Goal: Task Accomplishment & Management: Manage account settings

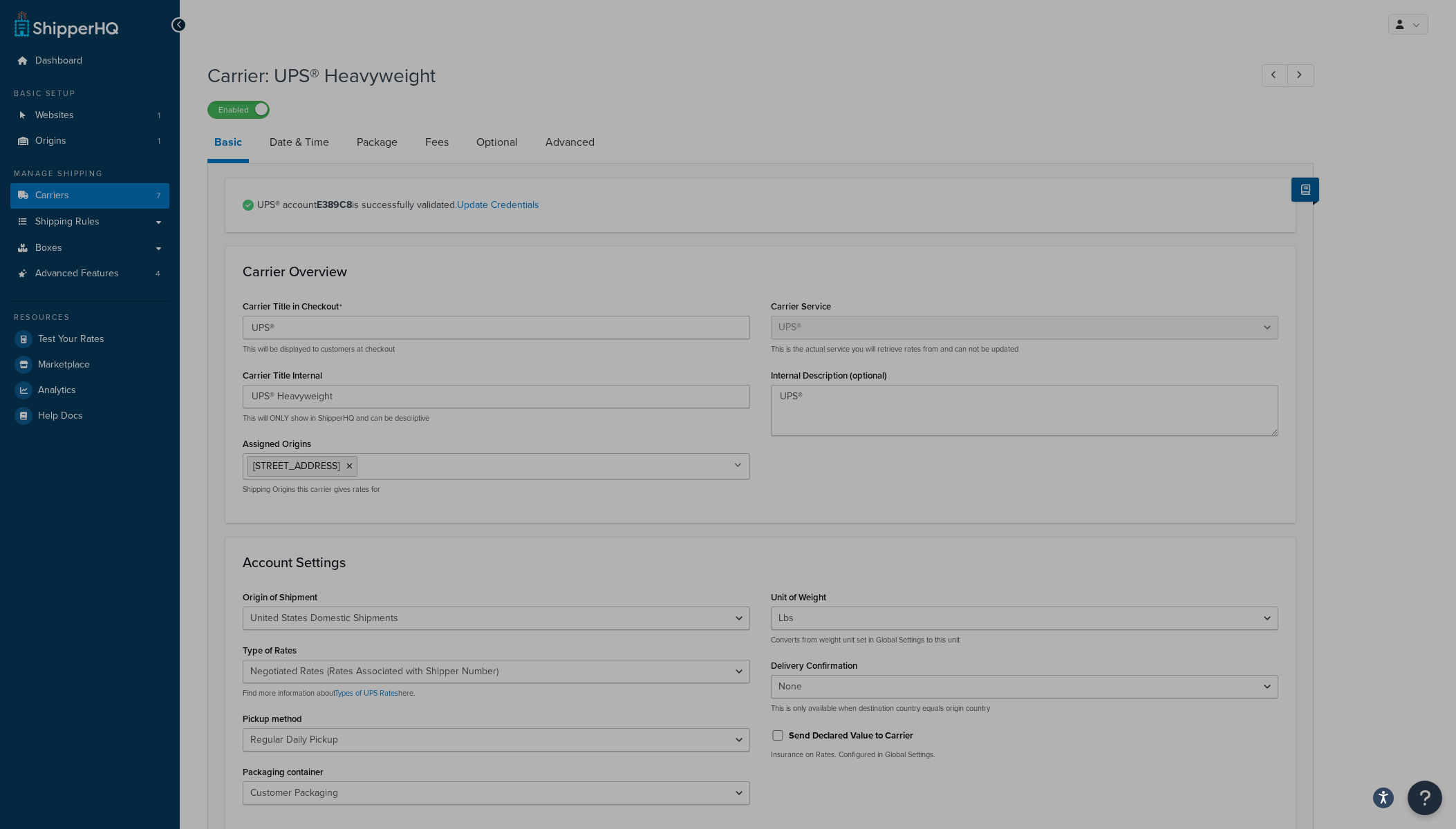
select select "ups"
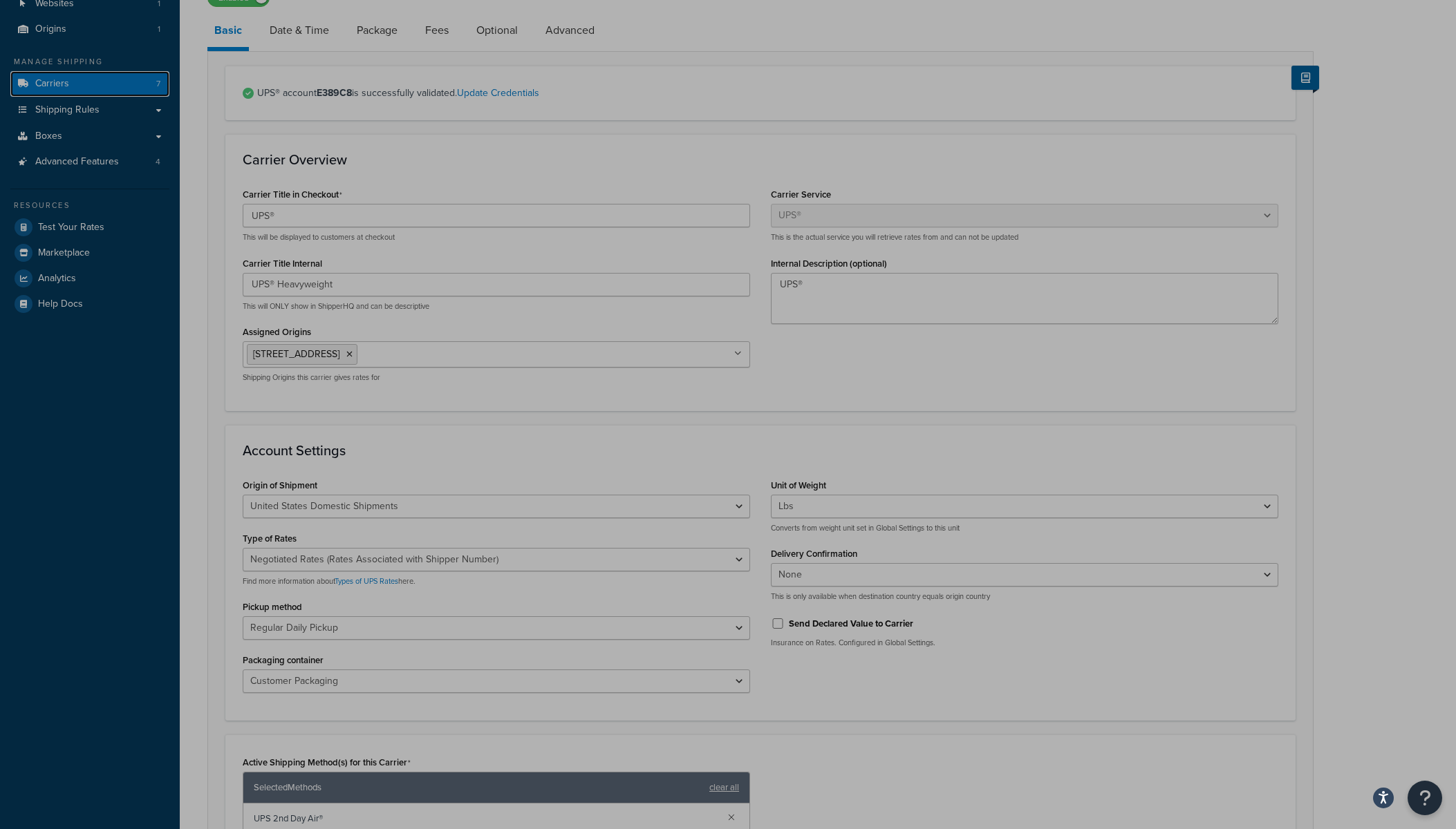
click at [55, 81] on span "Carriers" at bounding box center [52, 84] width 34 height 12
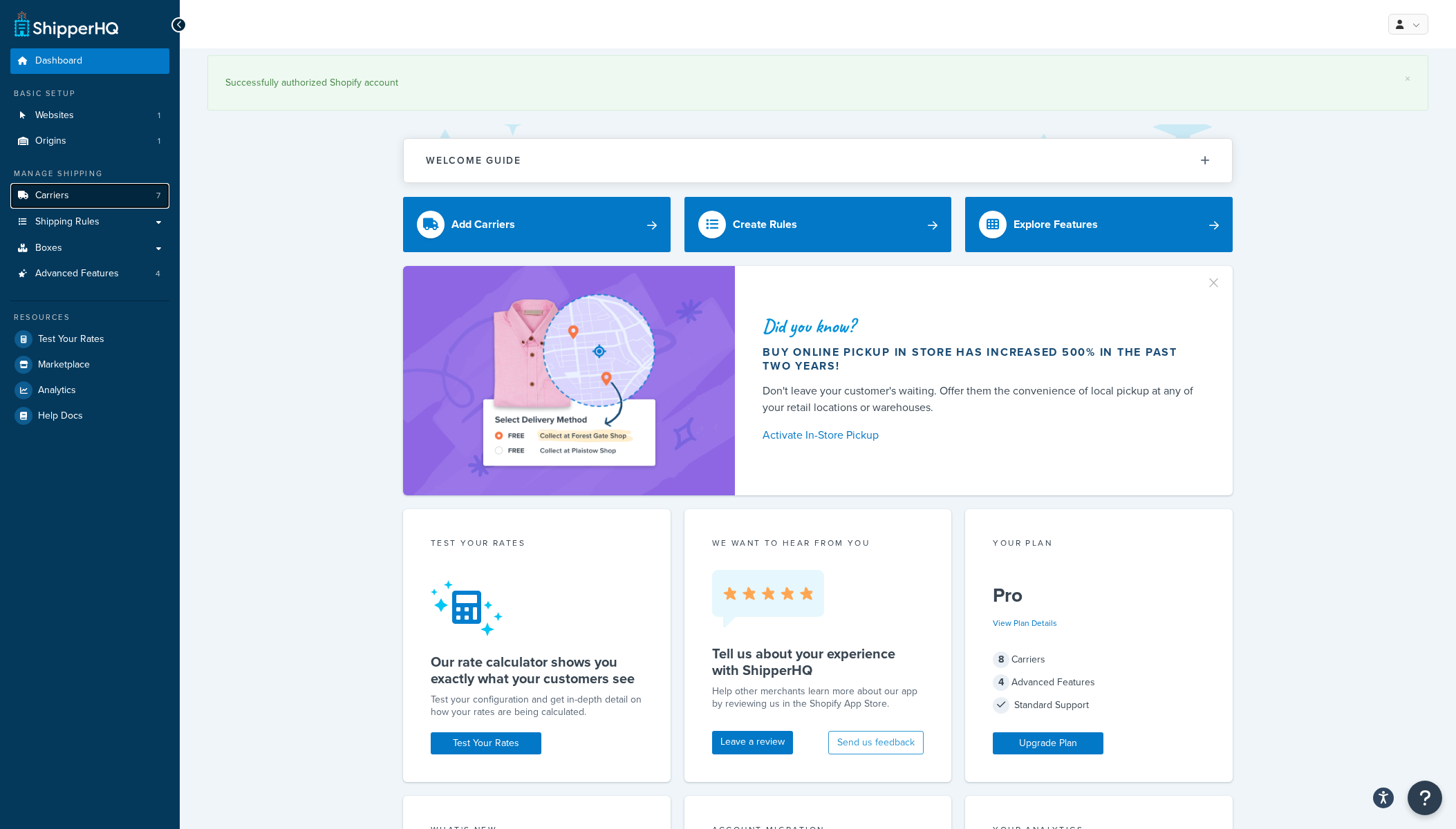
click at [58, 199] on span "Carriers" at bounding box center [52, 196] width 34 height 12
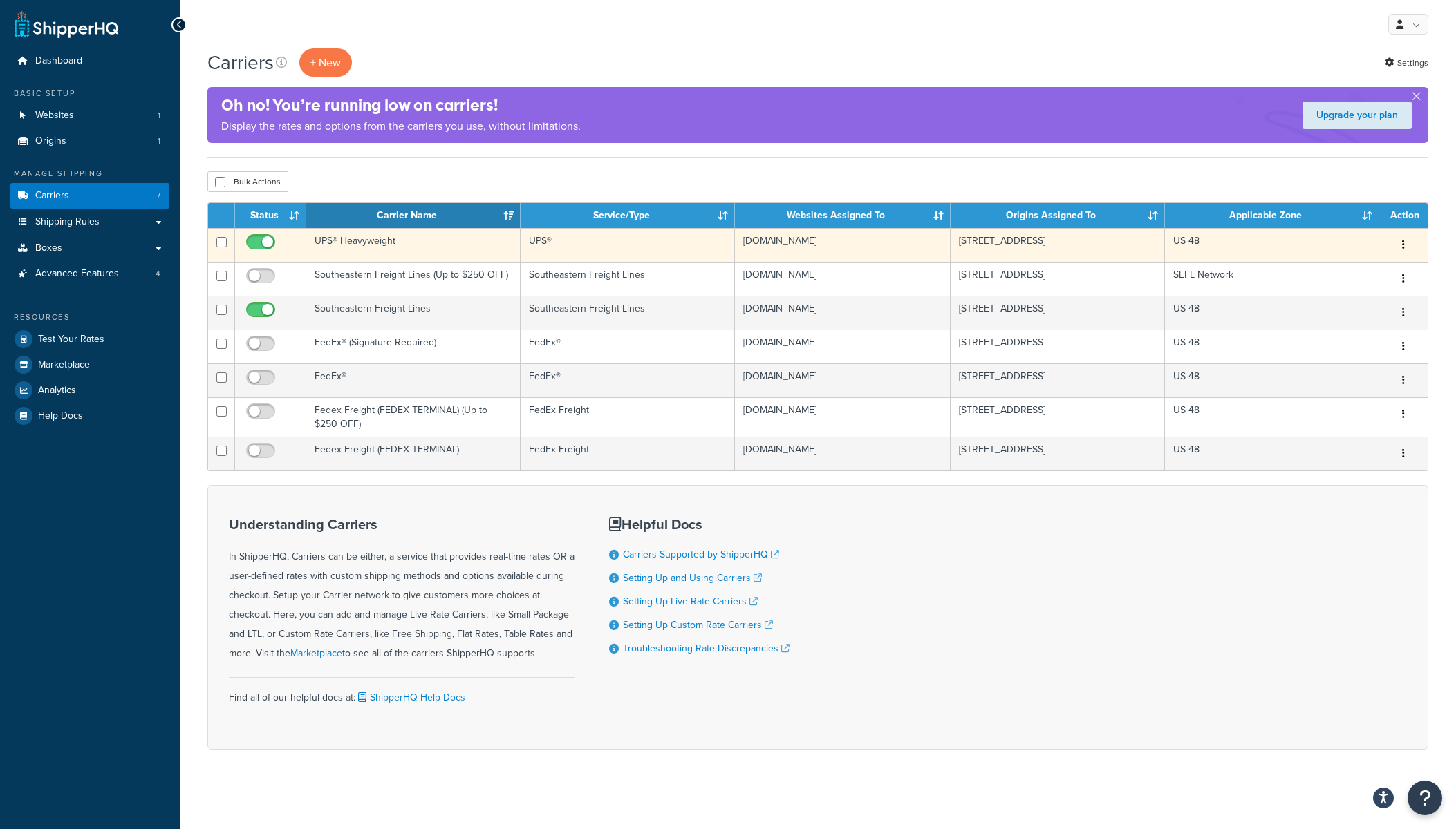
click at [352, 244] on td "UPS® Heavyweight" at bounding box center [413, 245] width 214 height 34
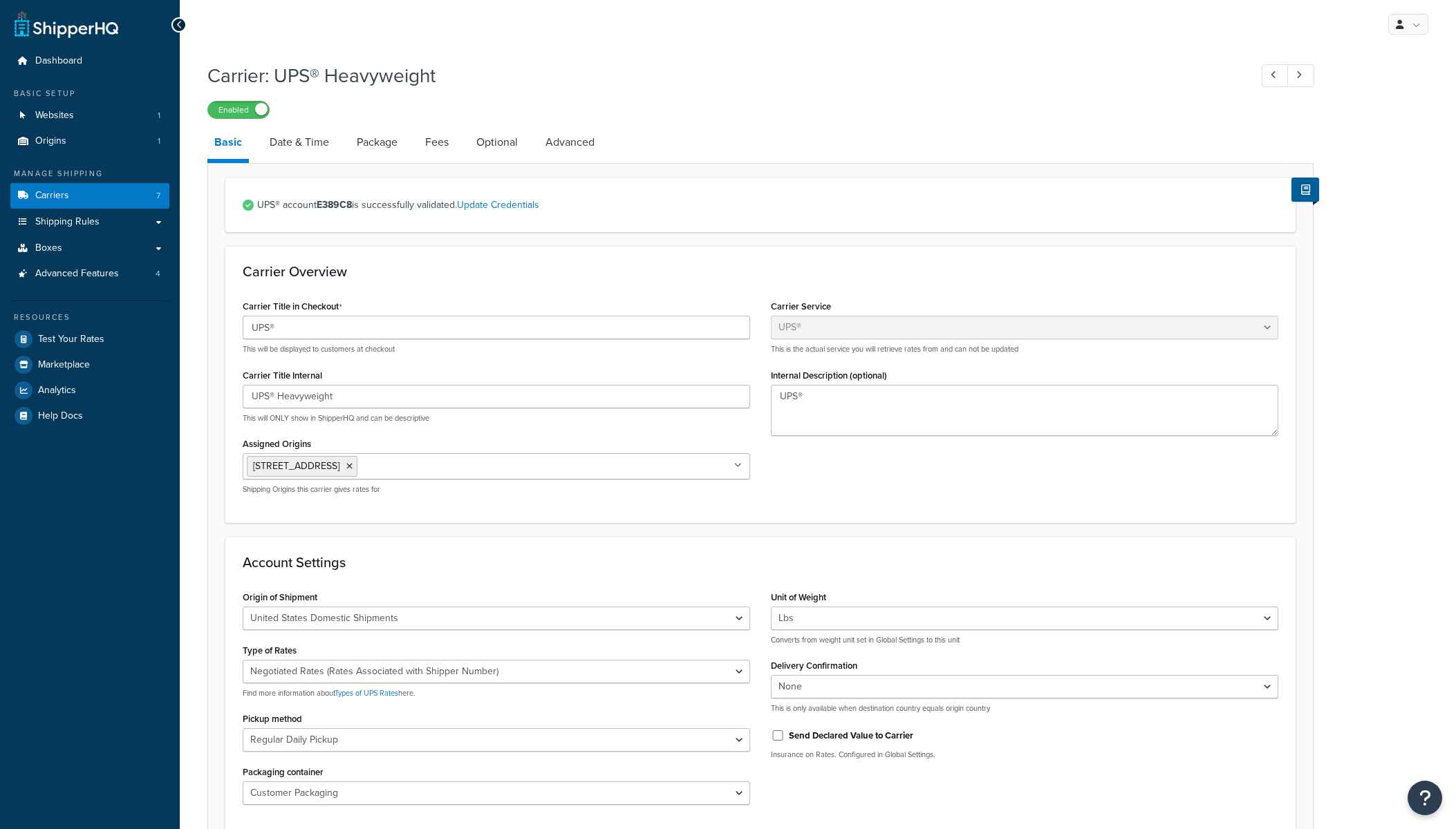
select select "ups"
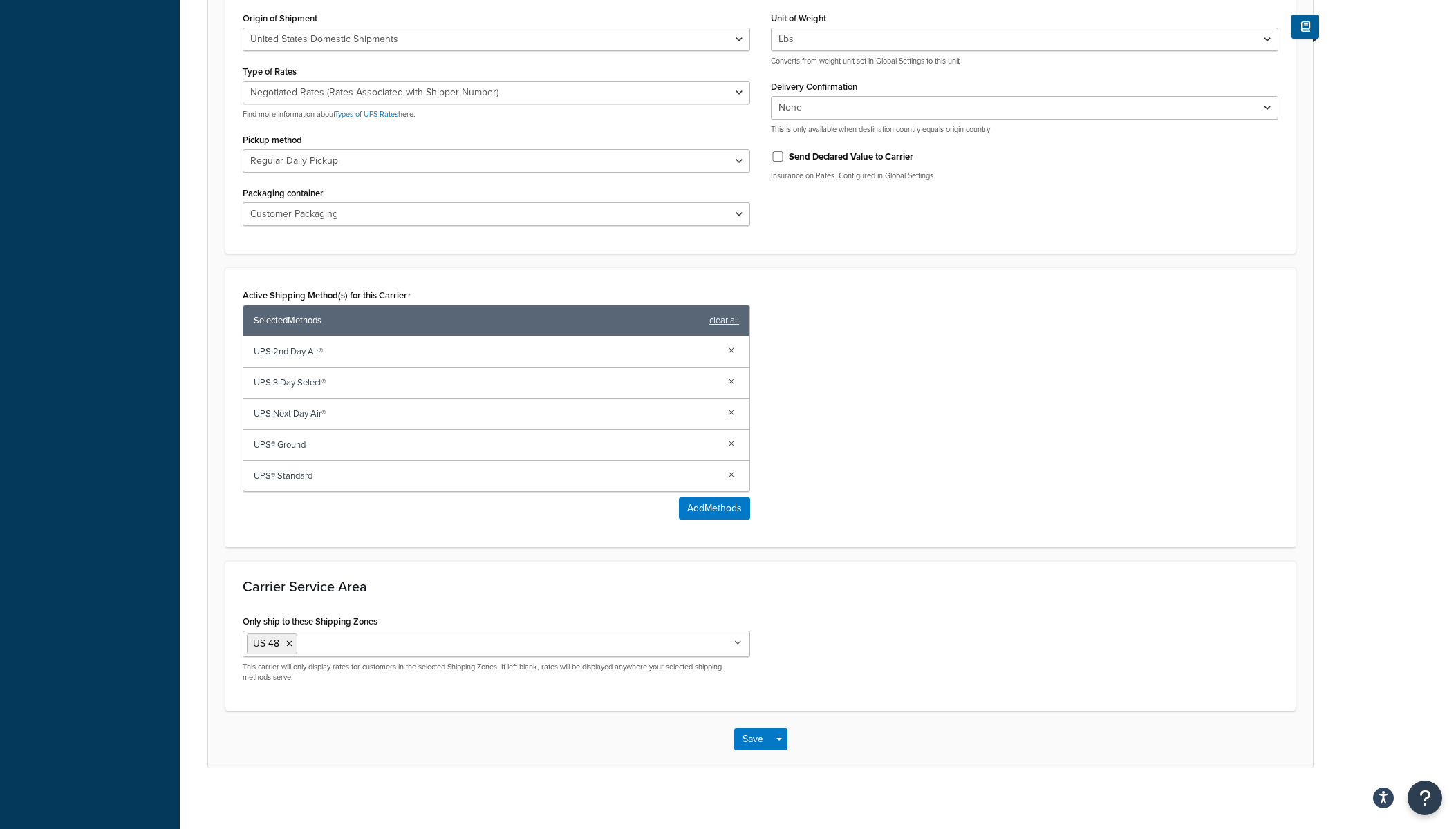
scroll to position [587, 0]
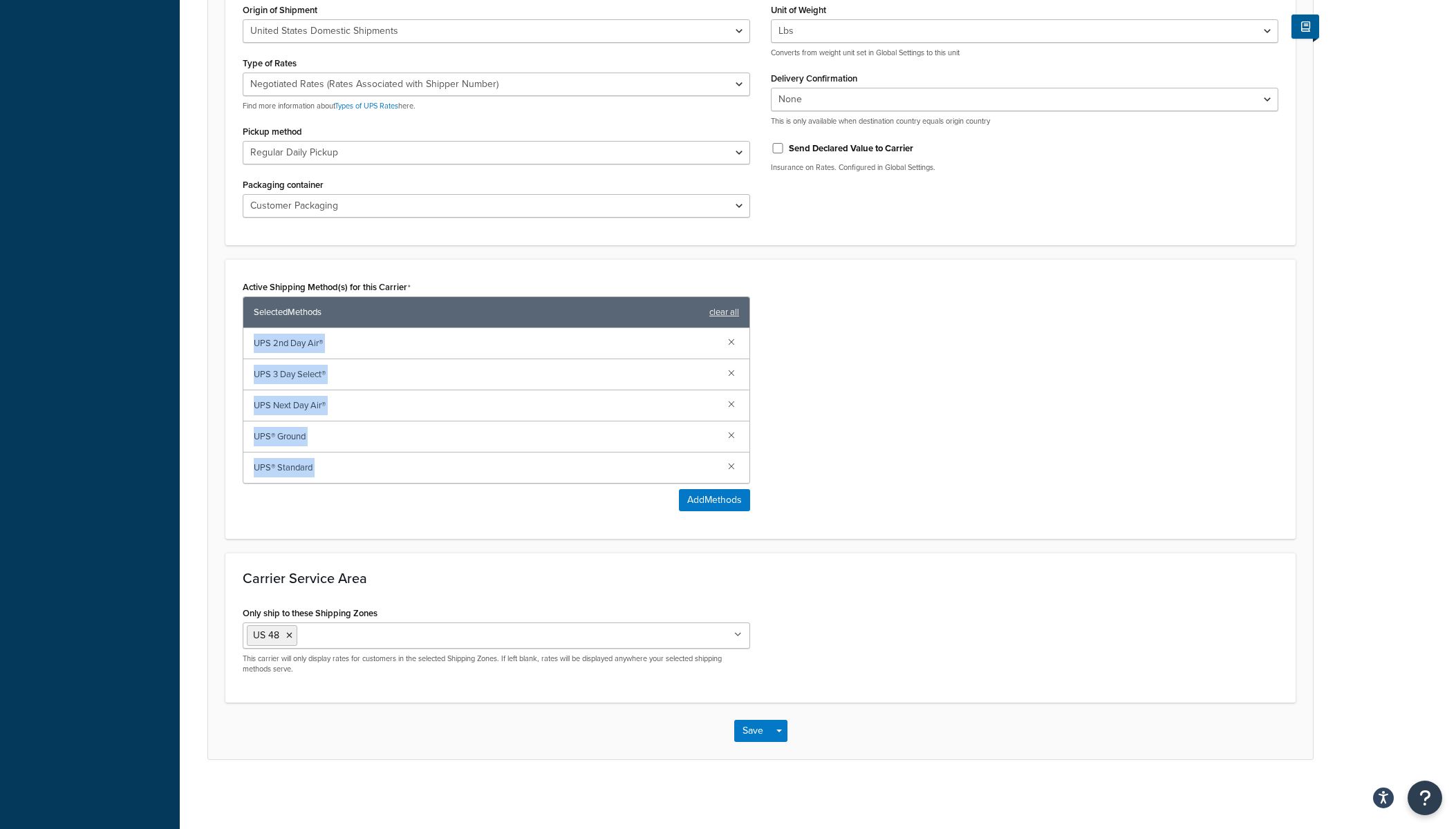
drag, startPoint x: 251, startPoint y: 340, endPoint x: 405, endPoint y: 502, distance: 223.5
click at [405, 502] on div "Active Shipping Method(s) for this Carrier Selected Methods clear all UPS 2nd D…" at bounding box center [496, 394] width 508 height 234
click at [264, 353] on div "UPS 2nd Day Air®" at bounding box center [496, 343] width 506 height 31
drag, startPoint x: 274, startPoint y: 345, endPoint x: 379, endPoint y: 349, distance: 105.1
click at [382, 349] on div "UPS 2nd Day Air®" at bounding box center [496, 343] width 506 height 31
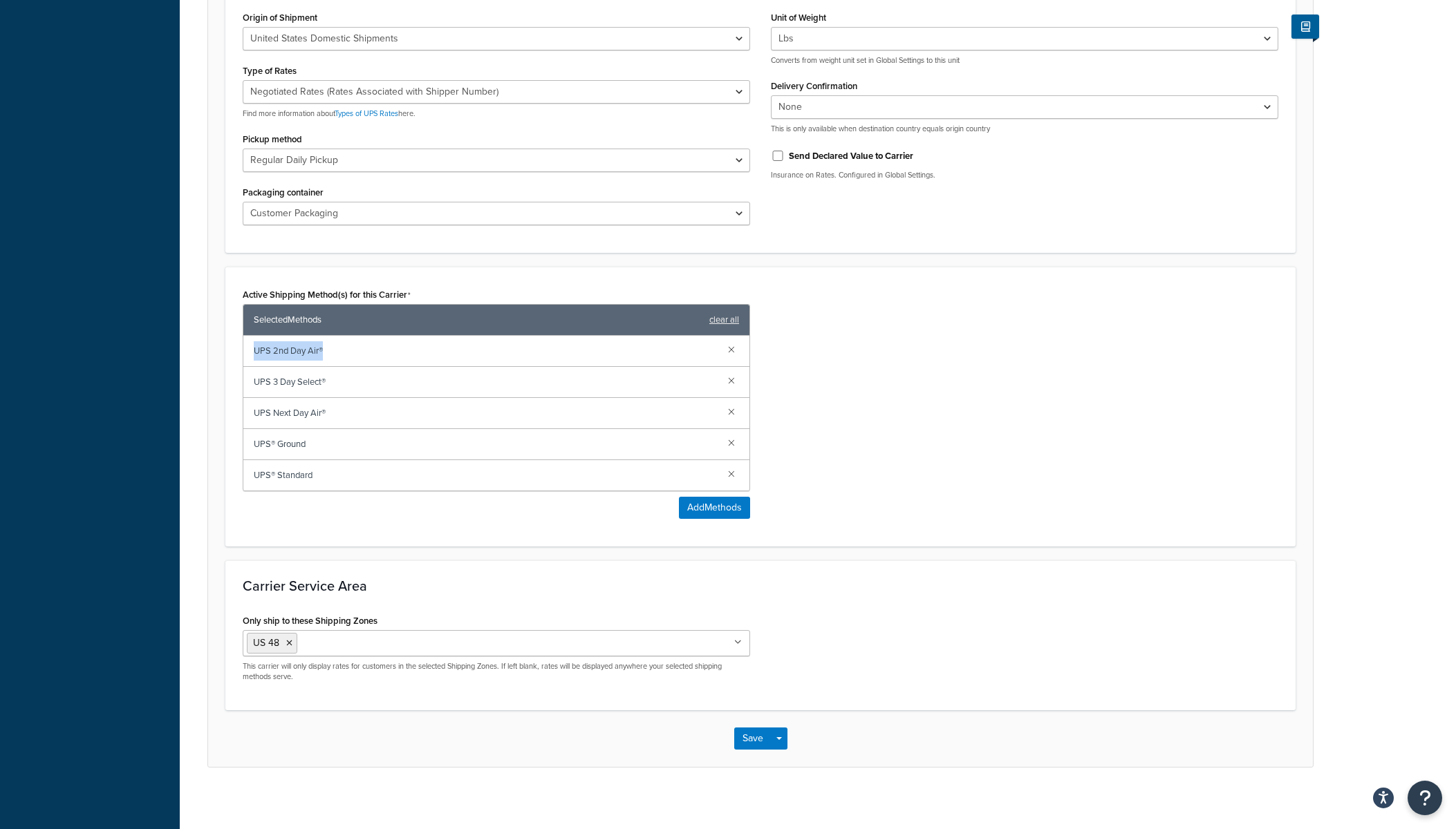
scroll to position [578, 0]
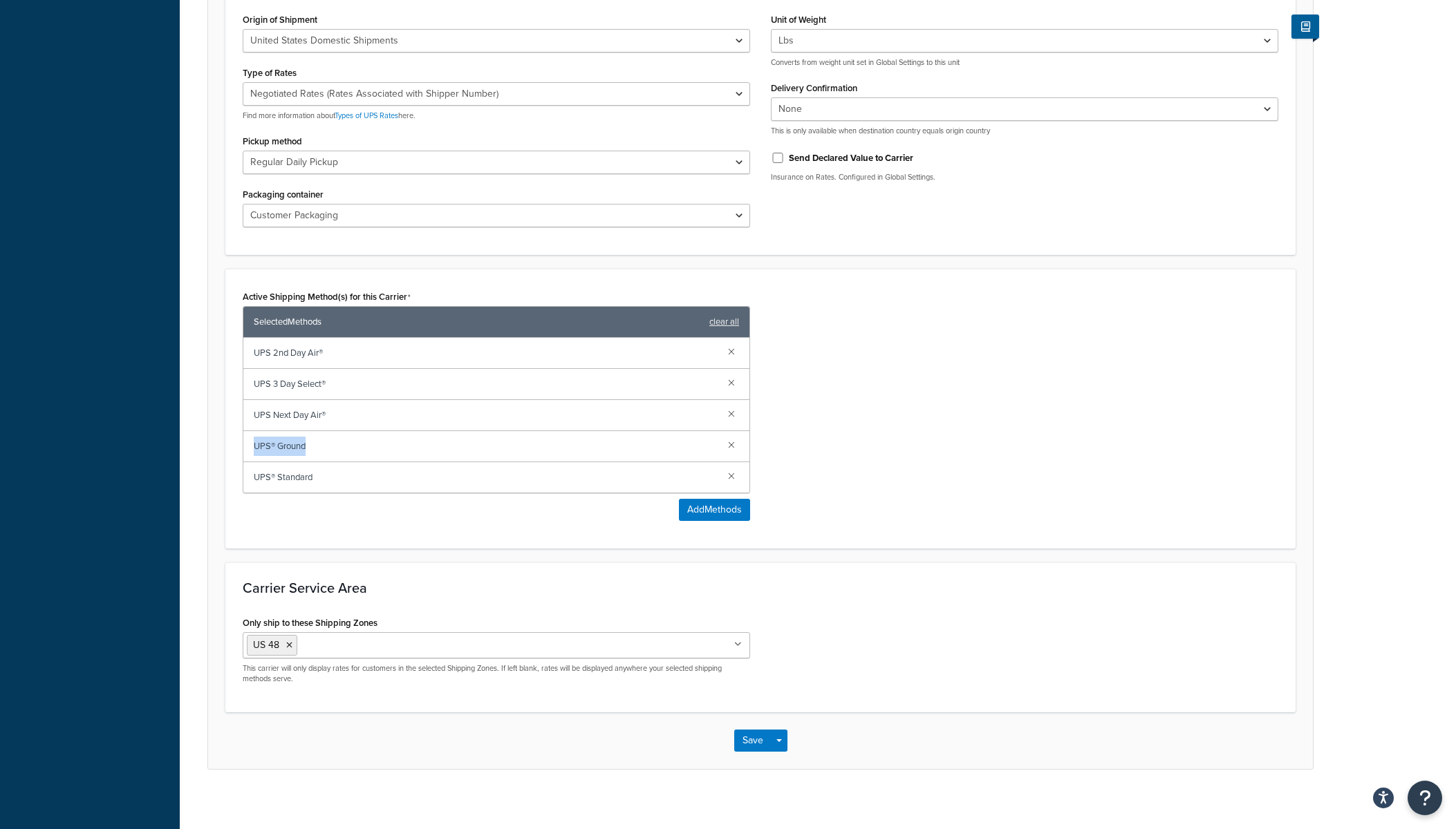
drag, startPoint x: 253, startPoint y: 446, endPoint x: 328, endPoint y: 447, distance: 75.0
click at [327, 447] on span "UPS® Ground" at bounding box center [485, 446] width 463 height 20
click at [328, 447] on span "UPS® Ground" at bounding box center [485, 446] width 463 height 20
drag, startPoint x: 253, startPoint y: 355, endPoint x: 320, endPoint y: 355, distance: 67.0
click at [320, 355] on div "UPS 2nd Day Air®" at bounding box center [496, 353] width 506 height 31
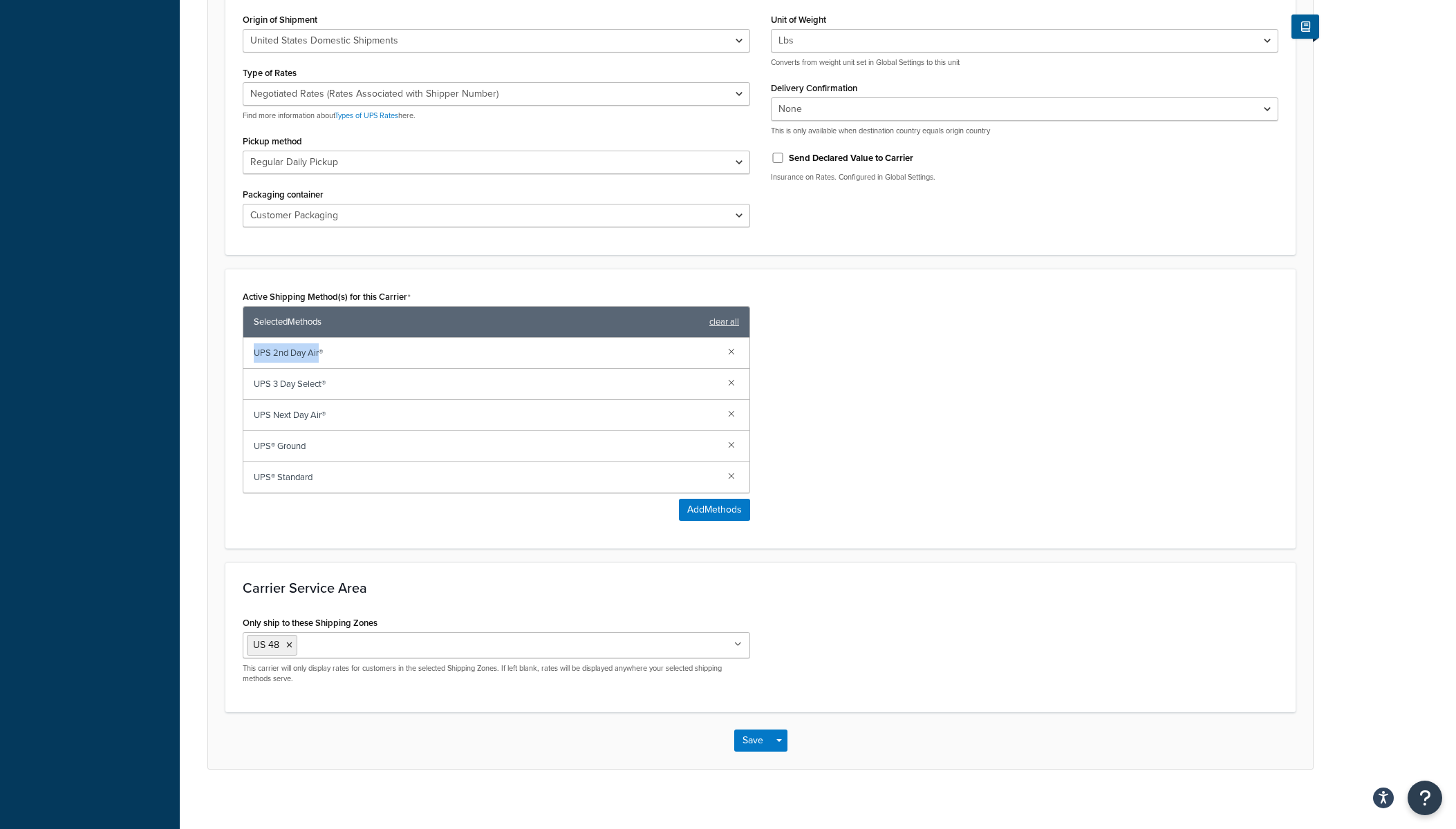
copy span "UPS 2nd Day Air"
drag, startPoint x: 254, startPoint y: 381, endPoint x: 322, endPoint y: 381, distance: 68.0
click at [322, 381] on span "UPS 3 Day Select®" at bounding box center [485, 384] width 463 height 20
copy span "UPS 3 Day Select"
drag, startPoint x: 256, startPoint y: 418, endPoint x: 321, endPoint y: 417, distance: 65.0
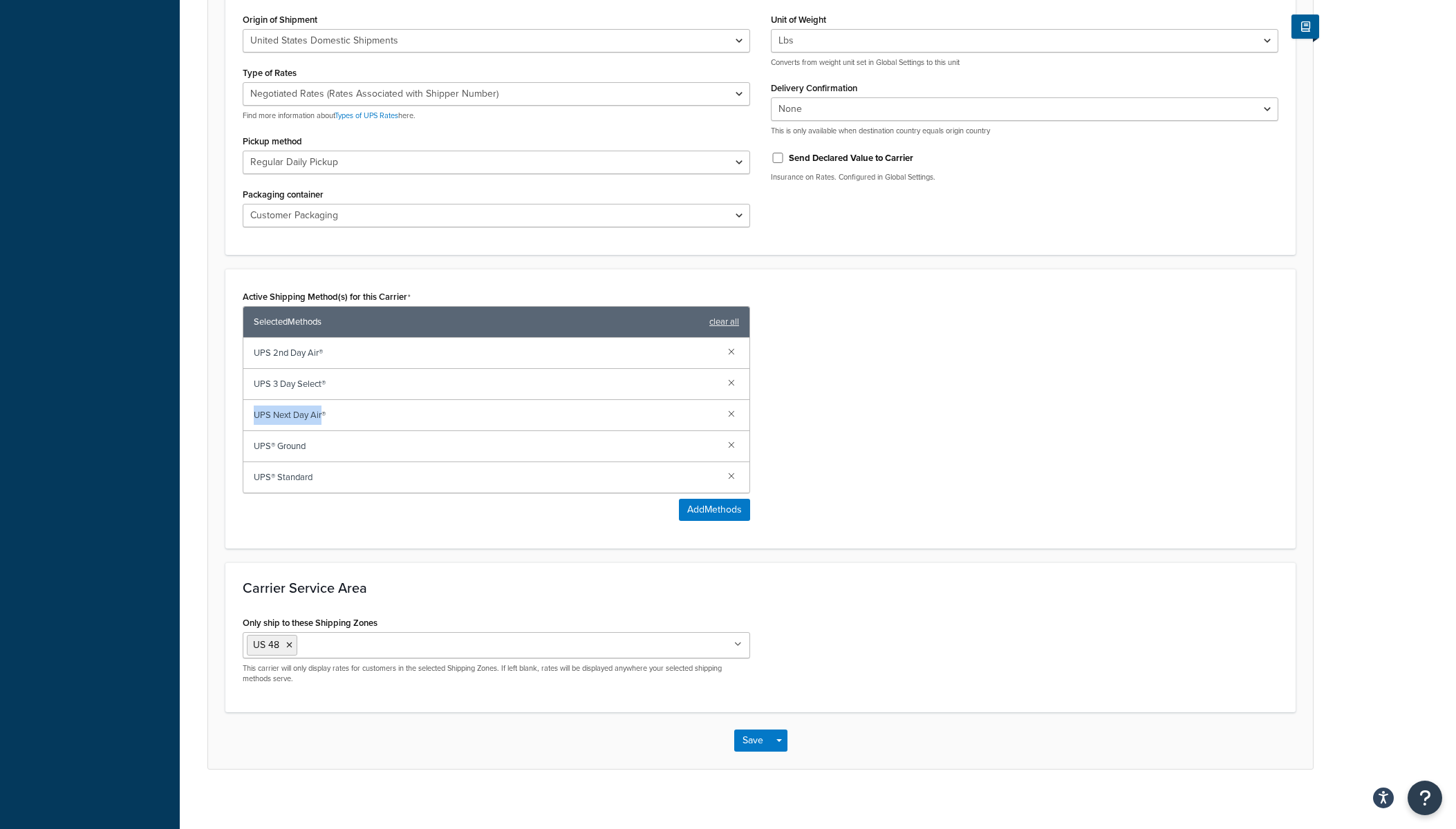
click at [321, 417] on span "UPS Next Day Air®" at bounding box center [485, 415] width 463 height 20
drag, startPoint x: 256, startPoint y: 480, endPoint x: 328, endPoint y: 480, distance: 72.0
click at [328, 480] on span "UPS® Standard" at bounding box center [485, 477] width 463 height 20
copy span "UPS® Standard"
click at [307, 478] on span "UPS® Standard" at bounding box center [485, 477] width 463 height 20
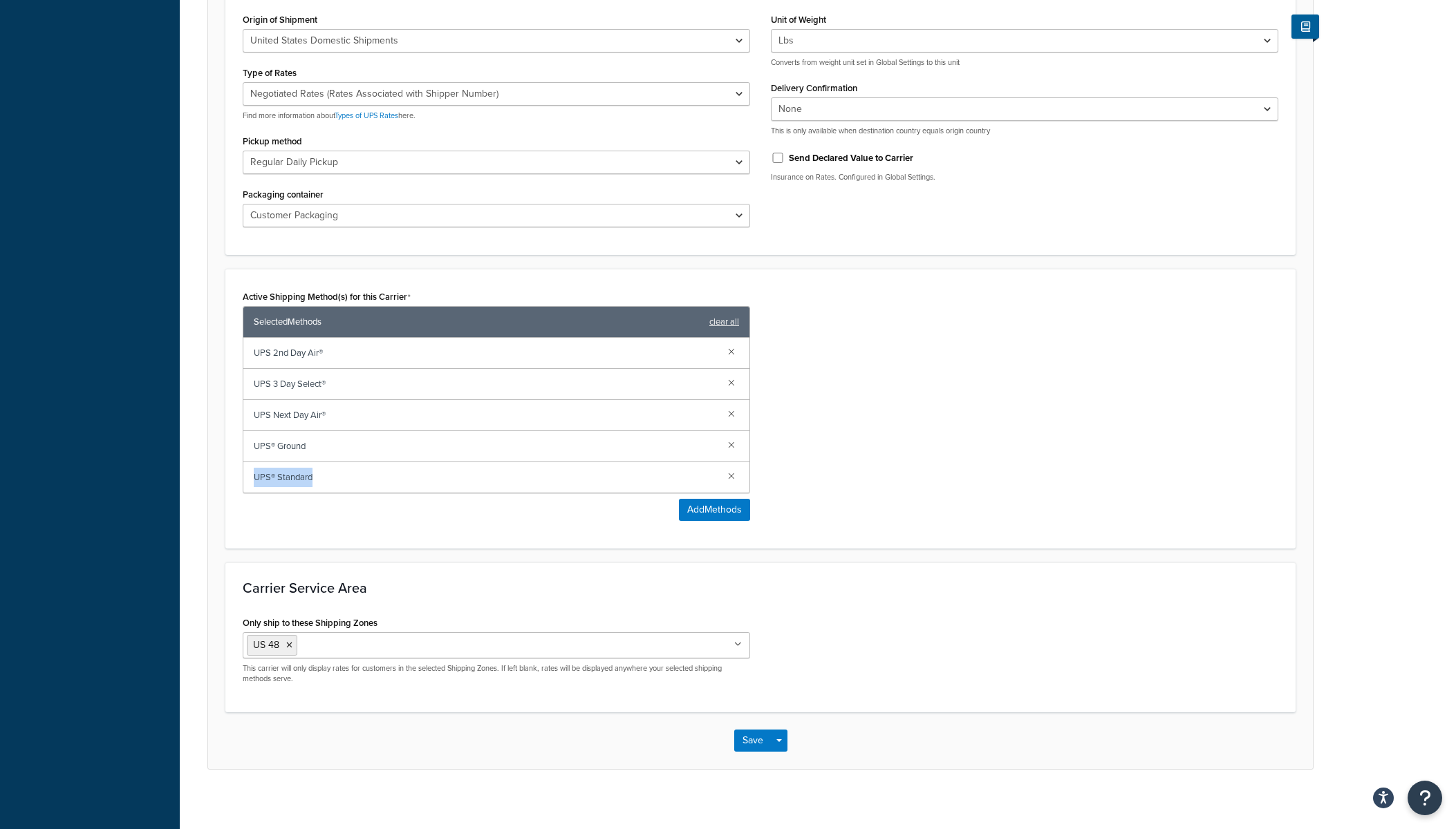
drag, startPoint x: 303, startPoint y: 475, endPoint x: 362, endPoint y: 478, distance: 59.1
click at [362, 478] on div "UPS® Standard" at bounding box center [496, 478] width 506 height 30
click at [259, 481] on span "UPS® Standard" at bounding box center [485, 477] width 463 height 20
drag, startPoint x: 253, startPoint y: 480, endPoint x: 317, endPoint y: 480, distance: 64.0
click at [317, 480] on span "UPS® Standard" at bounding box center [485, 477] width 463 height 20
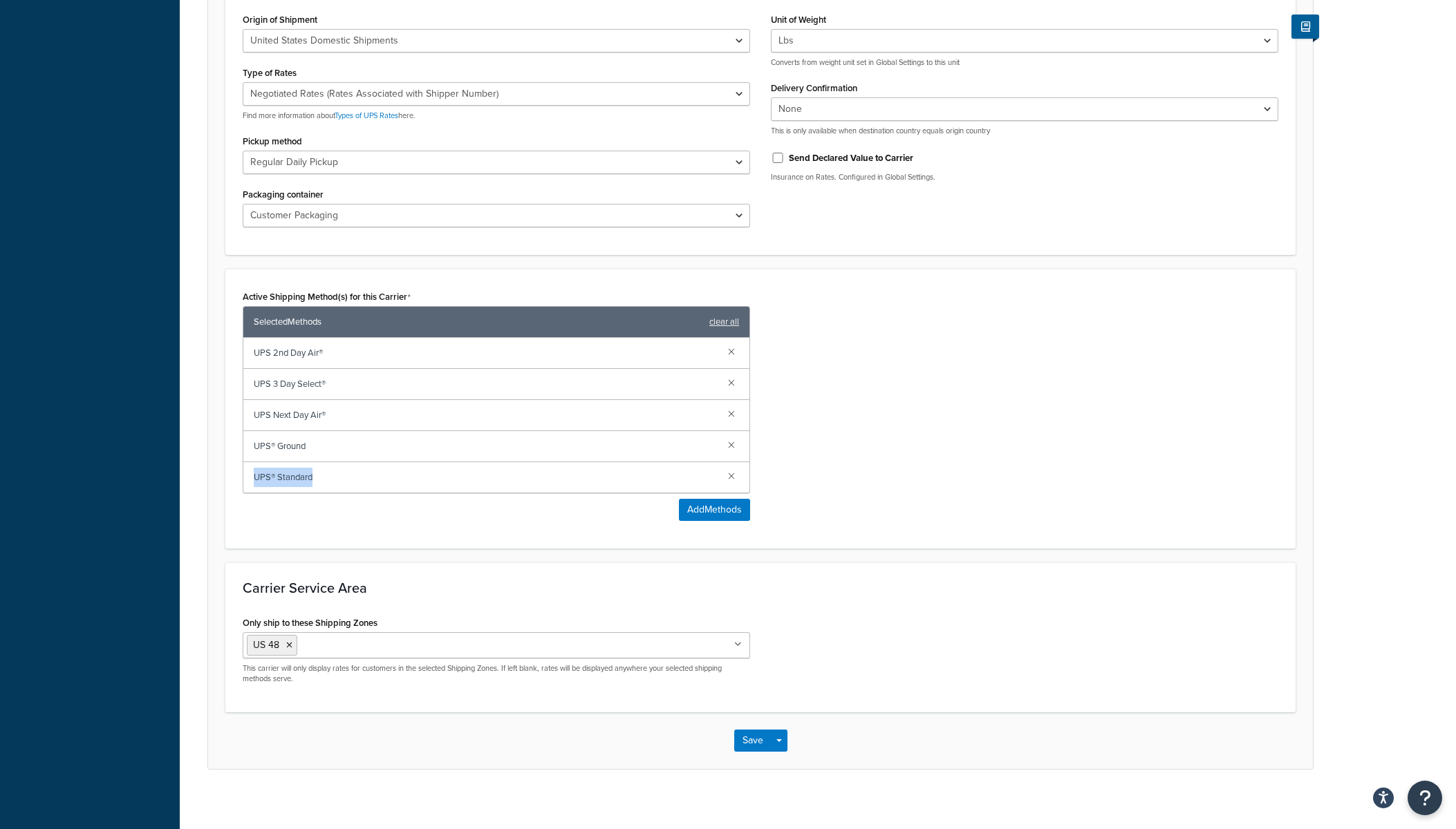
click at [285, 481] on span "UPS® Standard" at bounding box center [485, 477] width 463 height 20
drag, startPoint x: 251, startPoint y: 479, endPoint x: 322, endPoint y: 480, distance: 71.0
click at [322, 480] on div "UPS® Standard" at bounding box center [496, 478] width 506 height 30
click at [259, 479] on div "UPS® Standard" at bounding box center [496, 478] width 506 height 30
drag, startPoint x: 248, startPoint y: 481, endPoint x: 343, endPoint y: 481, distance: 95.0
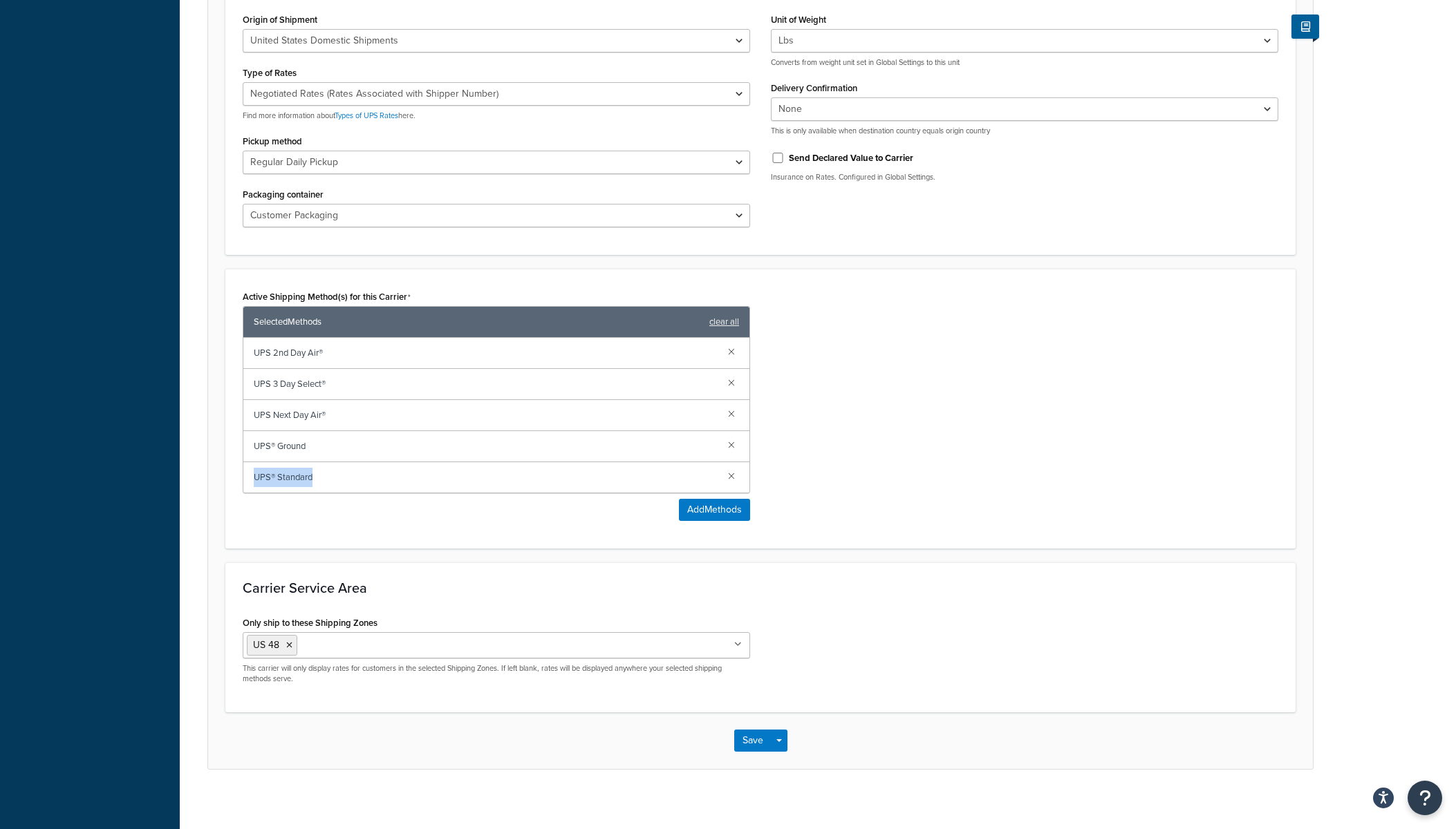
click at [343, 481] on div "UPS® Standard" at bounding box center [496, 478] width 506 height 30
click at [343, 481] on span "UPS® Standard" at bounding box center [485, 477] width 463 height 20
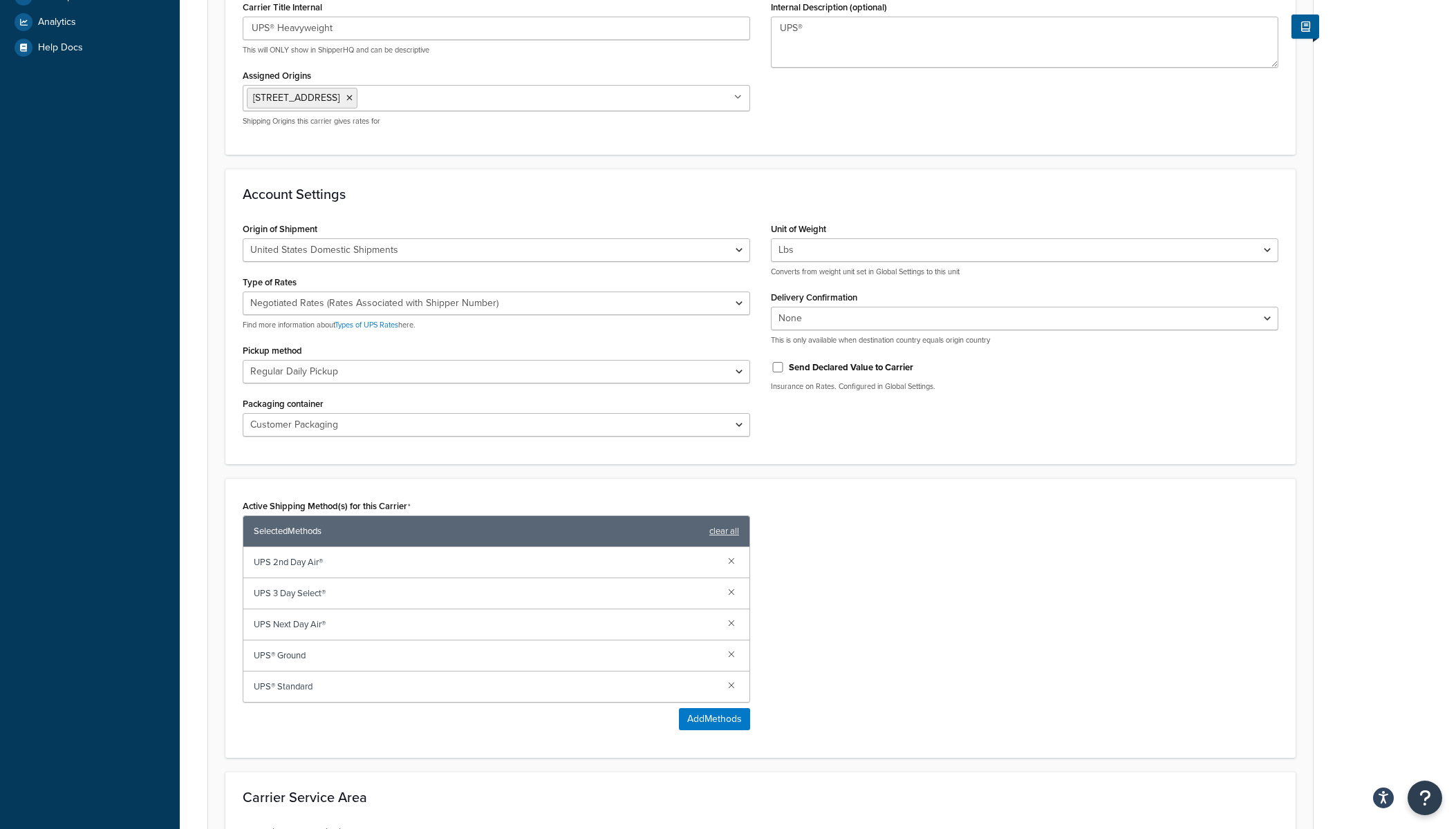
scroll to position [0, 0]
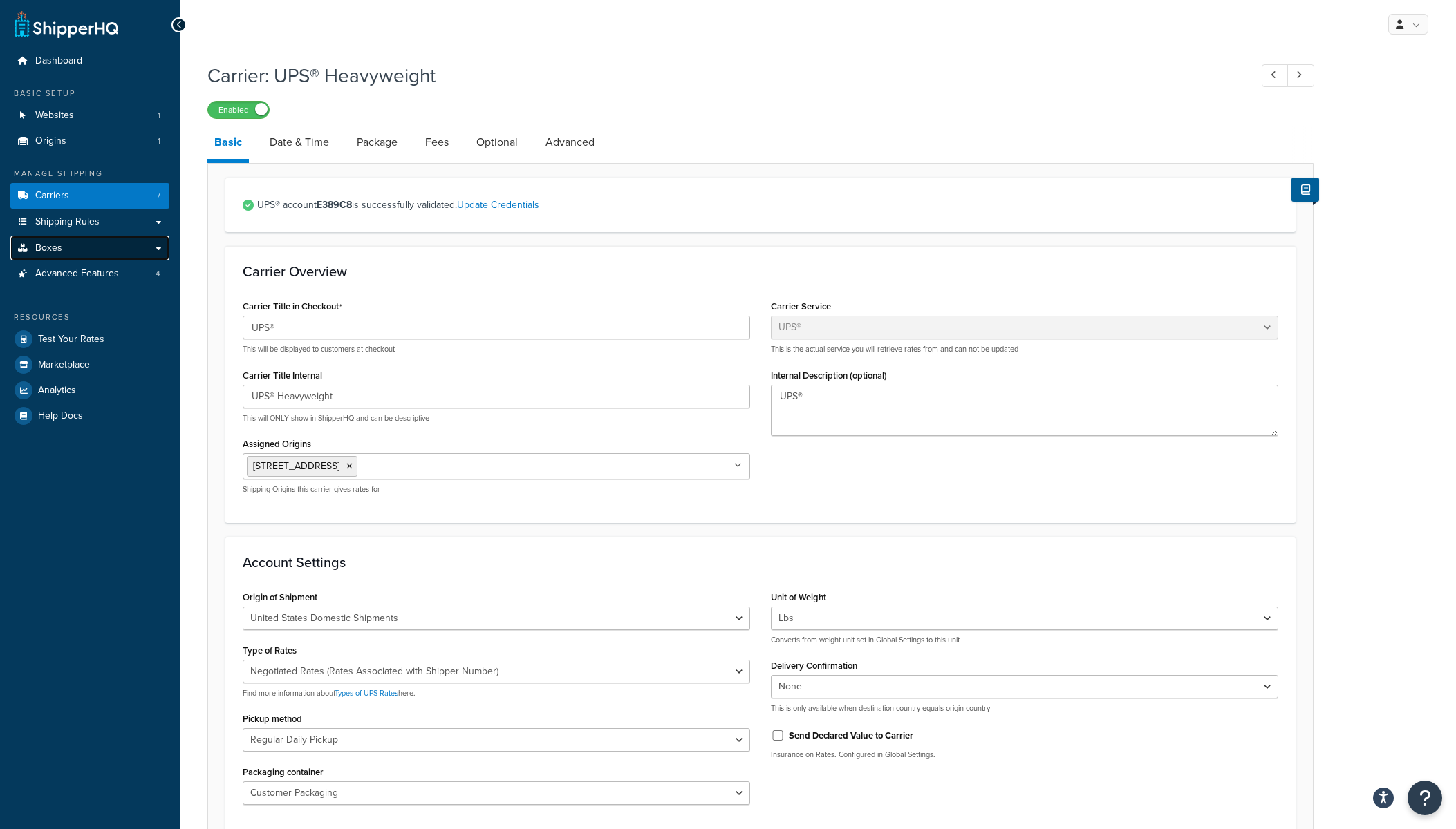
click at [73, 251] on link "Boxes" at bounding box center [89, 248] width 159 height 25
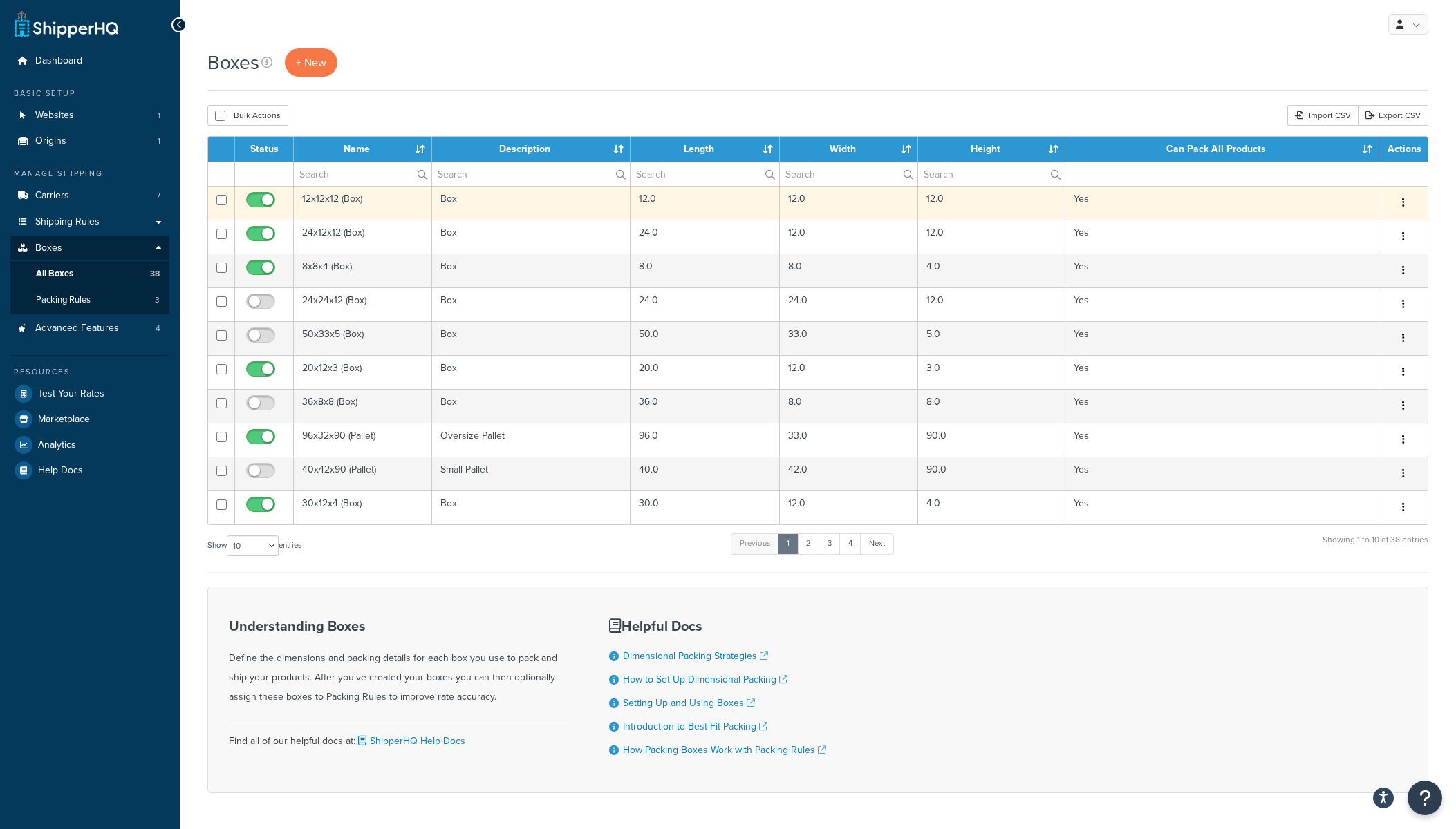
click at [352, 208] on td "12x12x12 (Box)" at bounding box center [363, 203] width 138 height 34
click at [328, 200] on td "12x12x12 (Box)" at bounding box center [363, 203] width 138 height 34
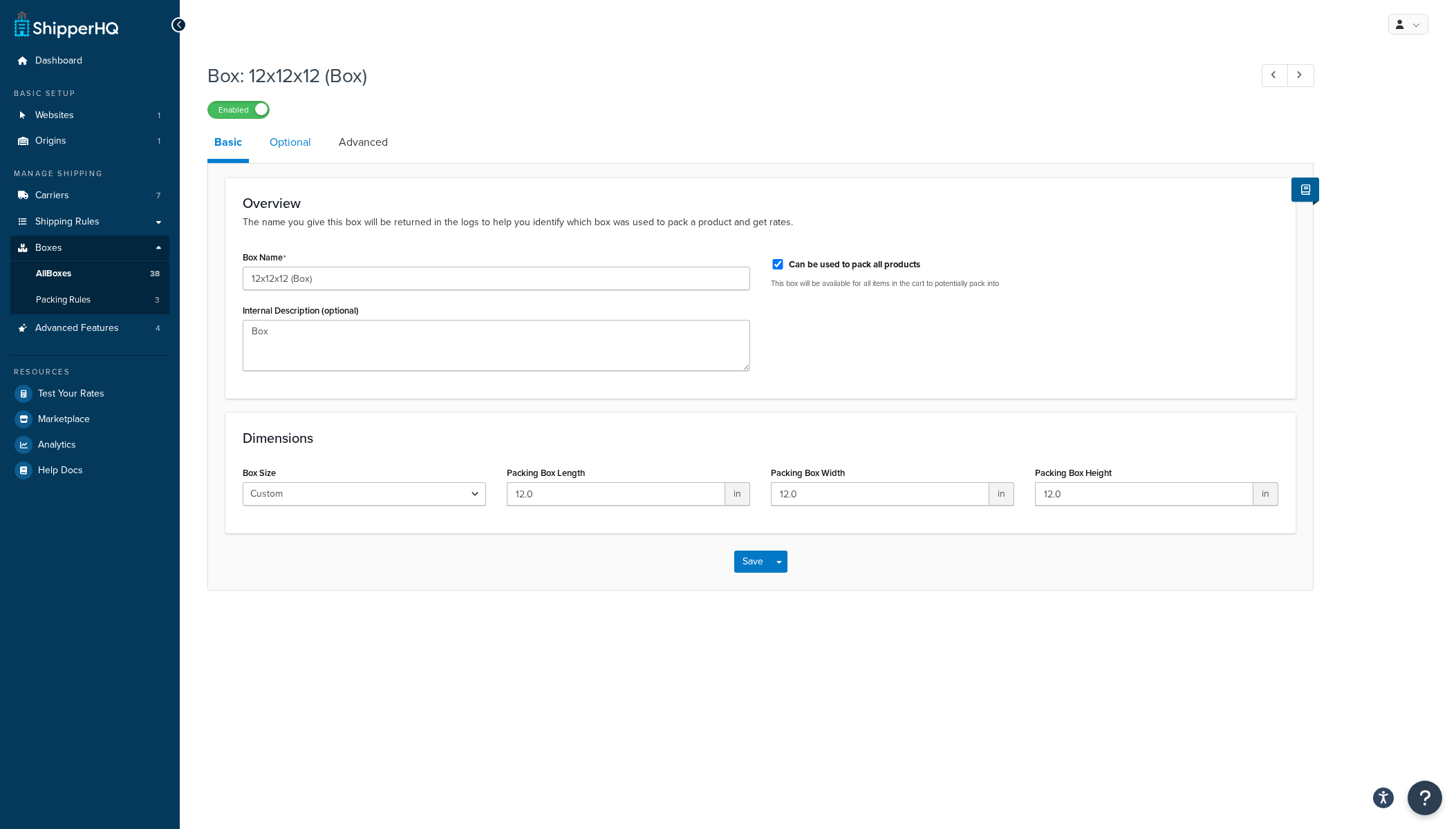
click at [306, 150] on link "Optional" at bounding box center [290, 142] width 55 height 33
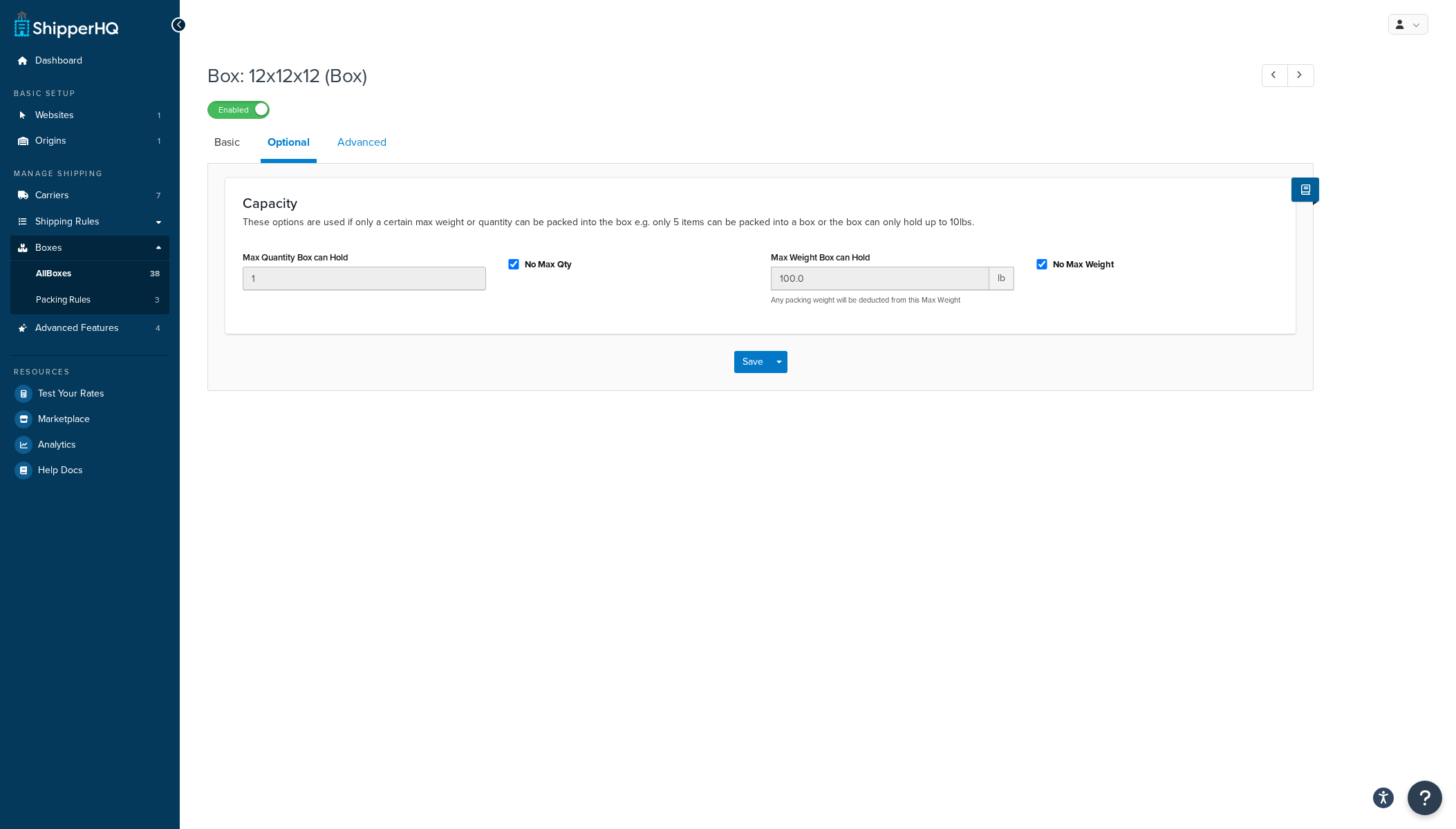
click at [394, 135] on link "Advanced" at bounding box center [362, 142] width 63 height 33
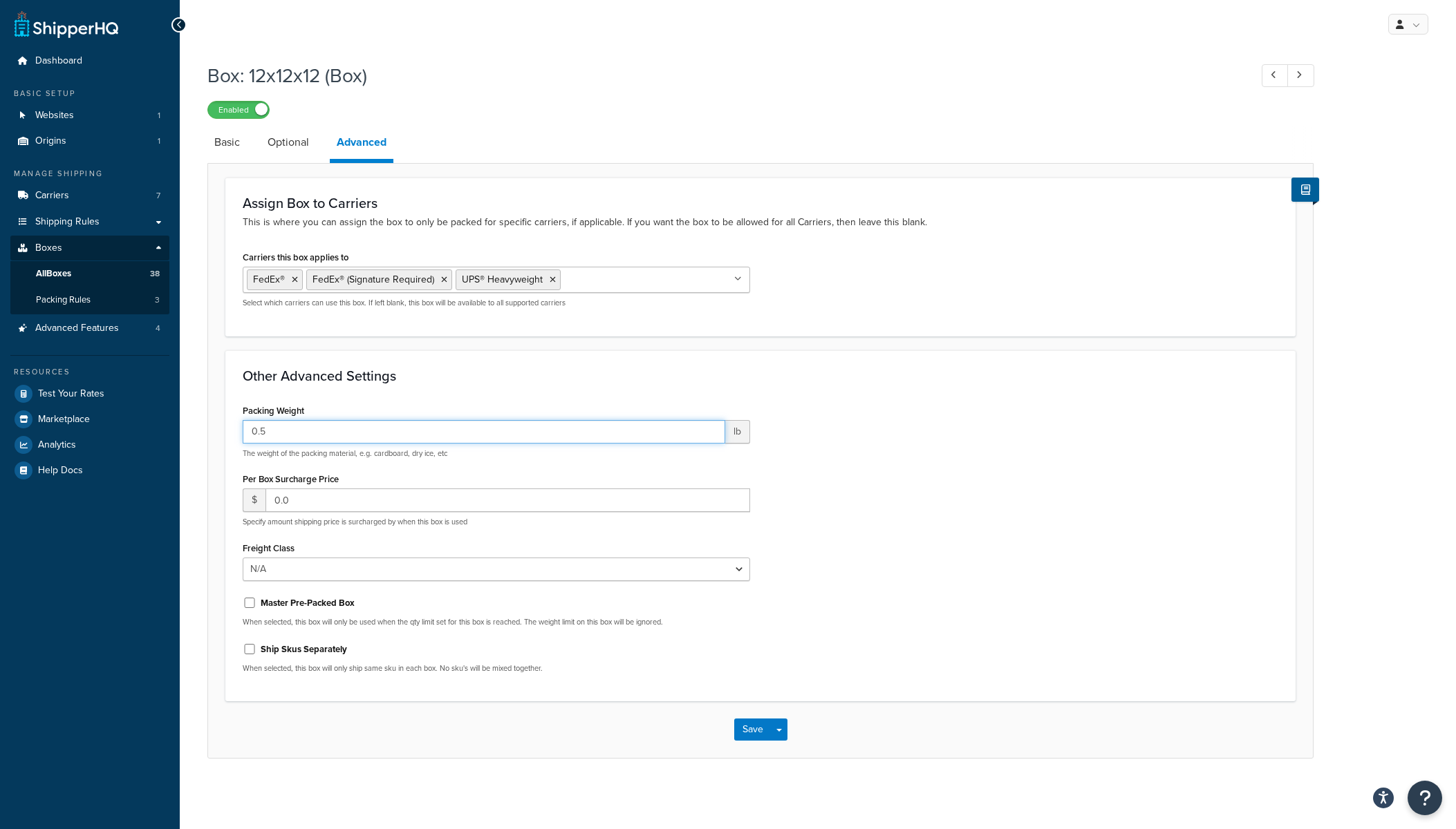
drag, startPoint x: 241, startPoint y: 433, endPoint x: 233, endPoint y: 433, distance: 8.0
click at [233, 433] on div "Packing Weight 0.5 lb The weight of the packing material, e.g. cardboard, dry i…" at bounding box center [496, 542] width 528 height 284
click at [368, 387] on div "Other Advanced Settings Packing Weight 0.5 lb The weight of the packing materia…" at bounding box center [760, 526] width 1070 height 352
click at [293, 147] on link "Optional" at bounding box center [288, 142] width 55 height 33
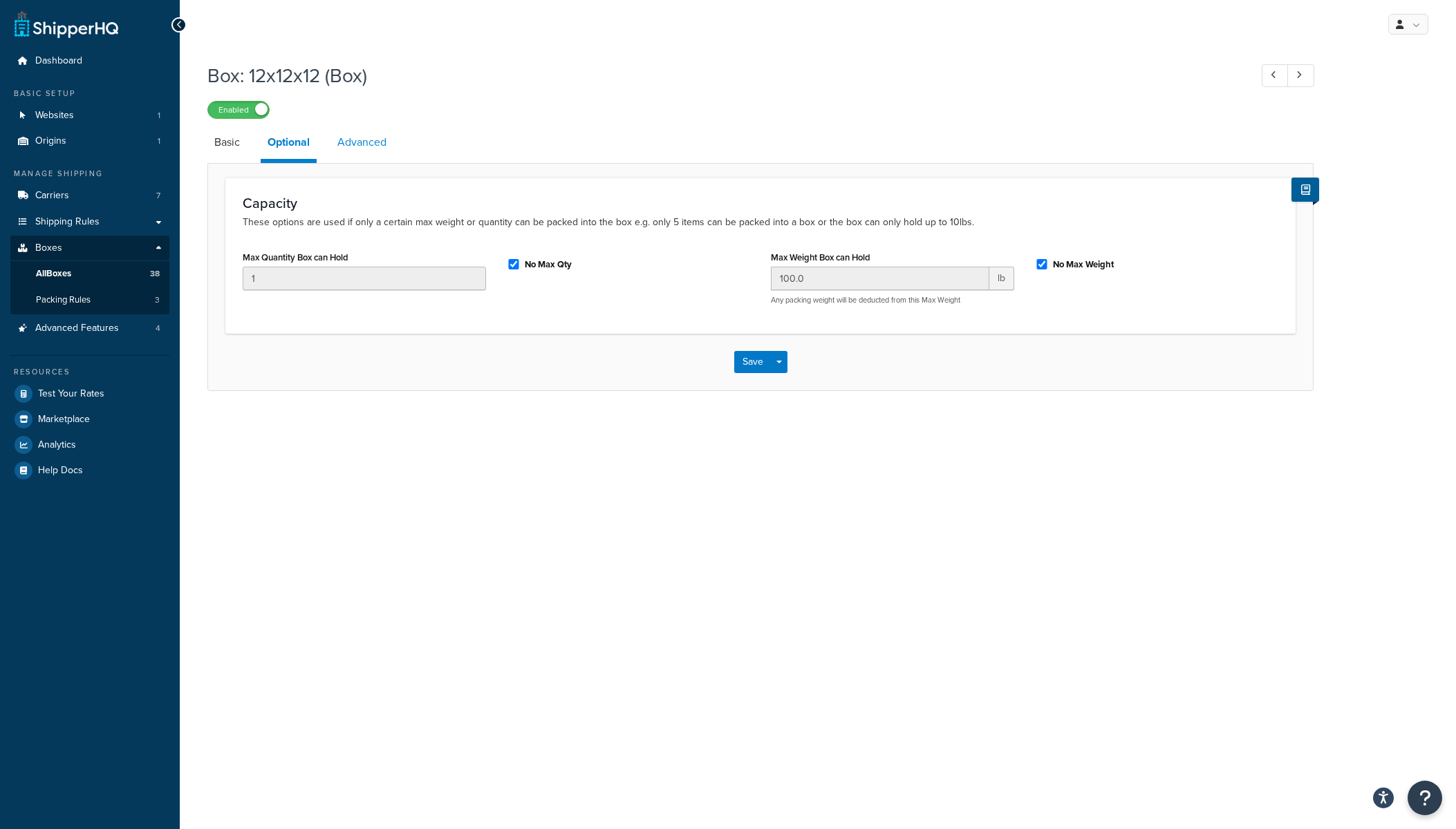
click at [350, 142] on link "Advanced" at bounding box center [362, 142] width 63 height 33
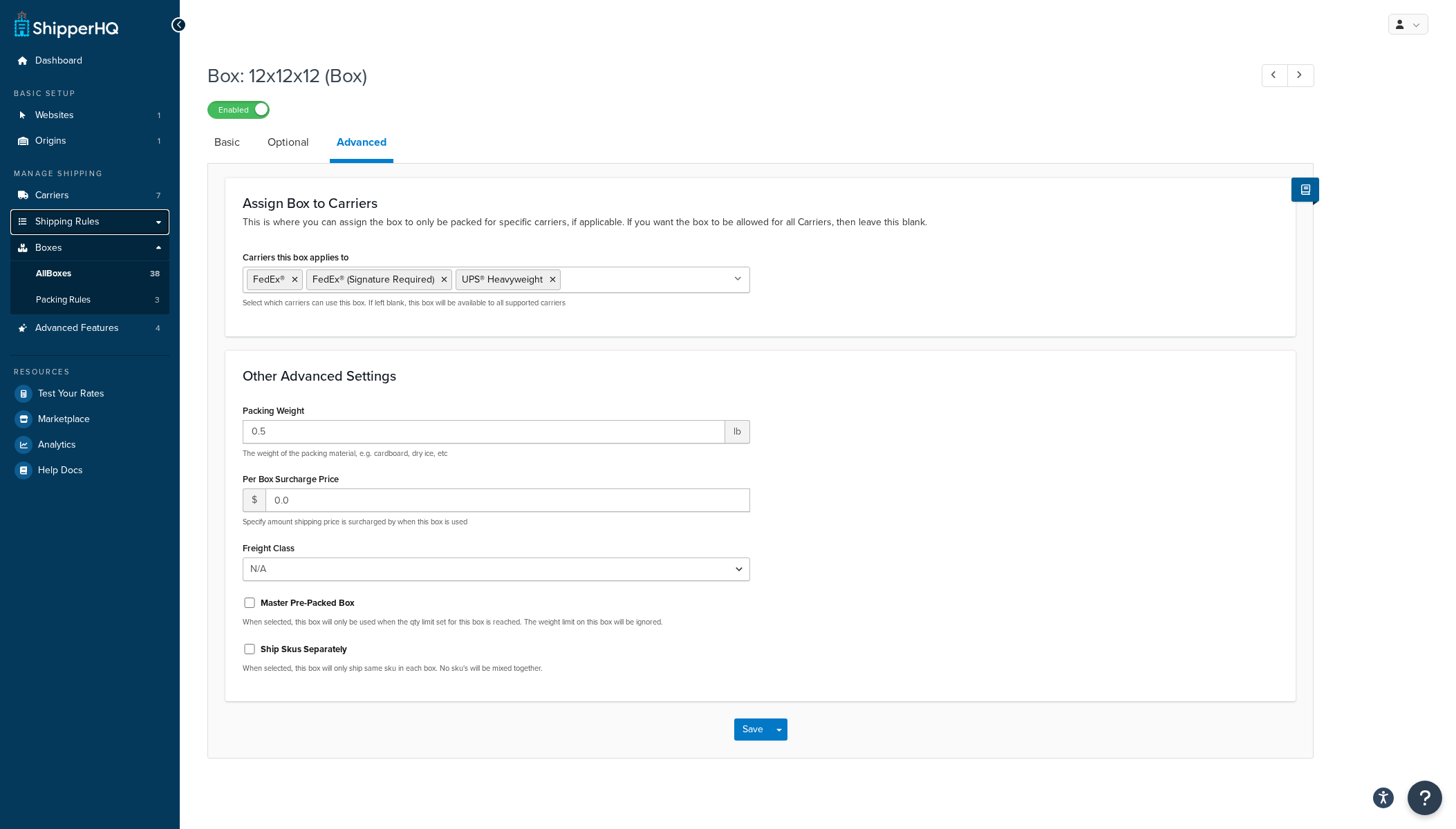
click at [51, 213] on link "Shipping Rules" at bounding box center [89, 221] width 159 height 25
click at [54, 200] on span "Carriers" at bounding box center [52, 196] width 34 height 12
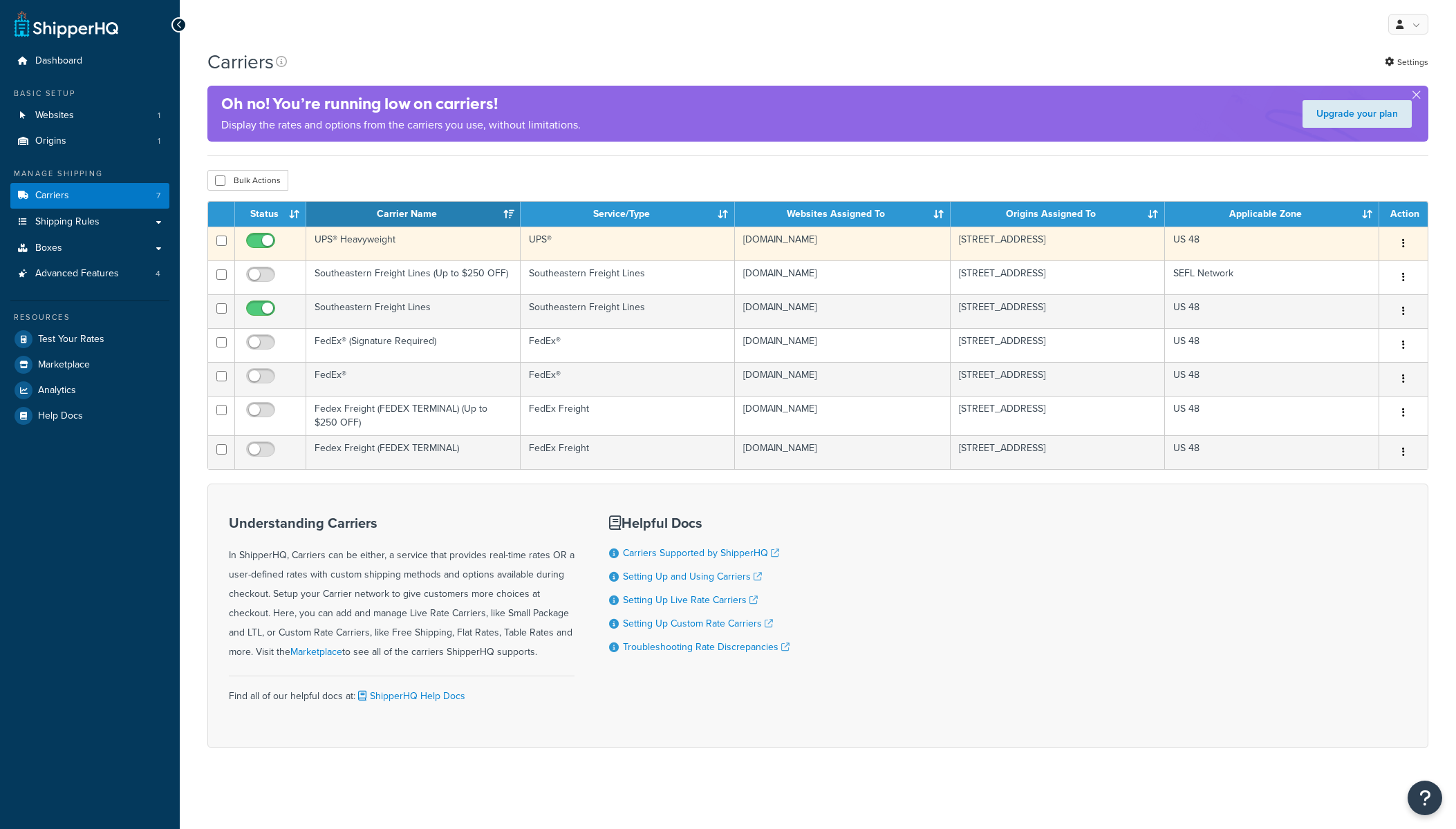
click at [353, 243] on td "UPS® Heavyweight" at bounding box center [413, 243] width 214 height 34
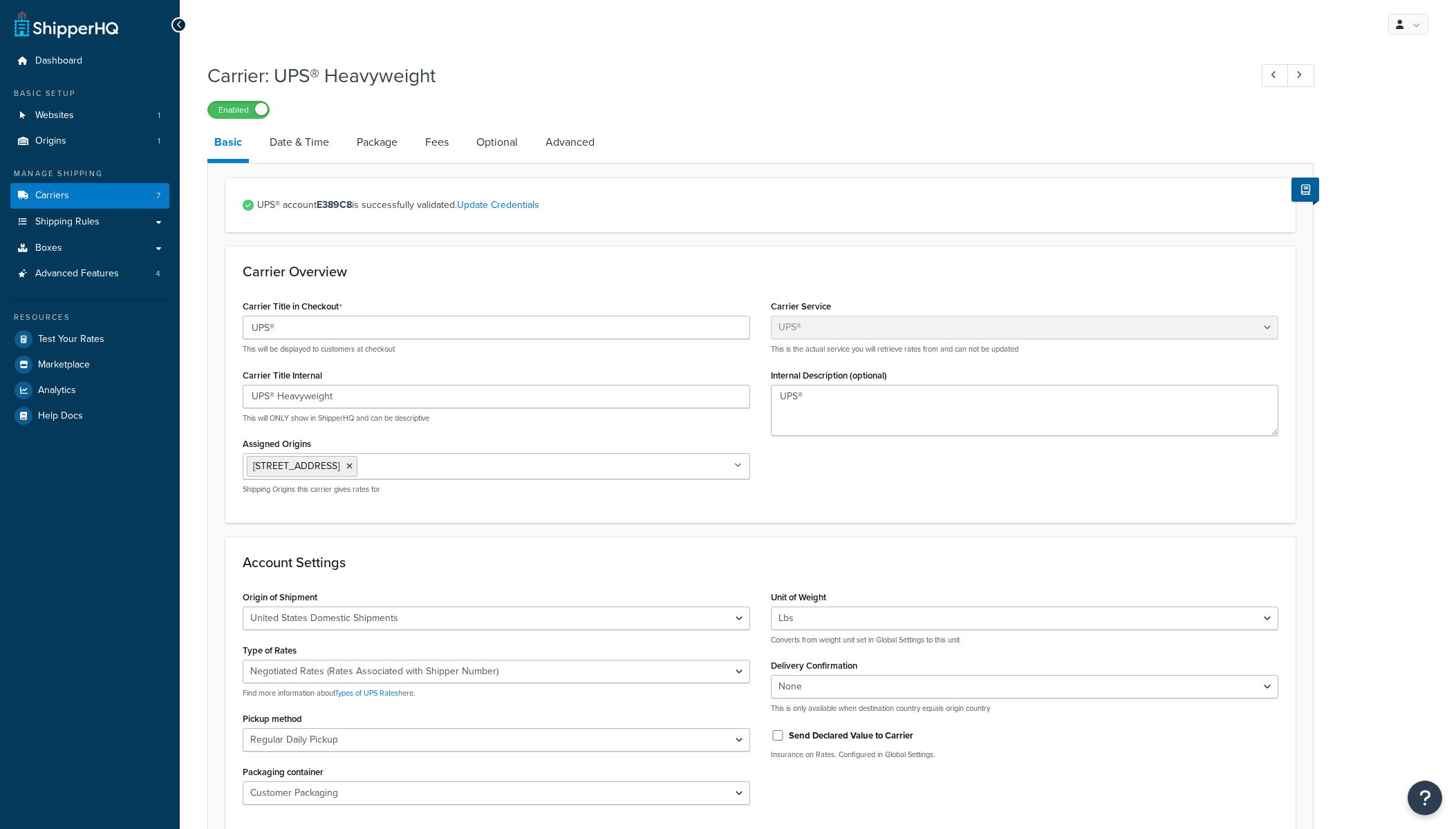
select select "ups"
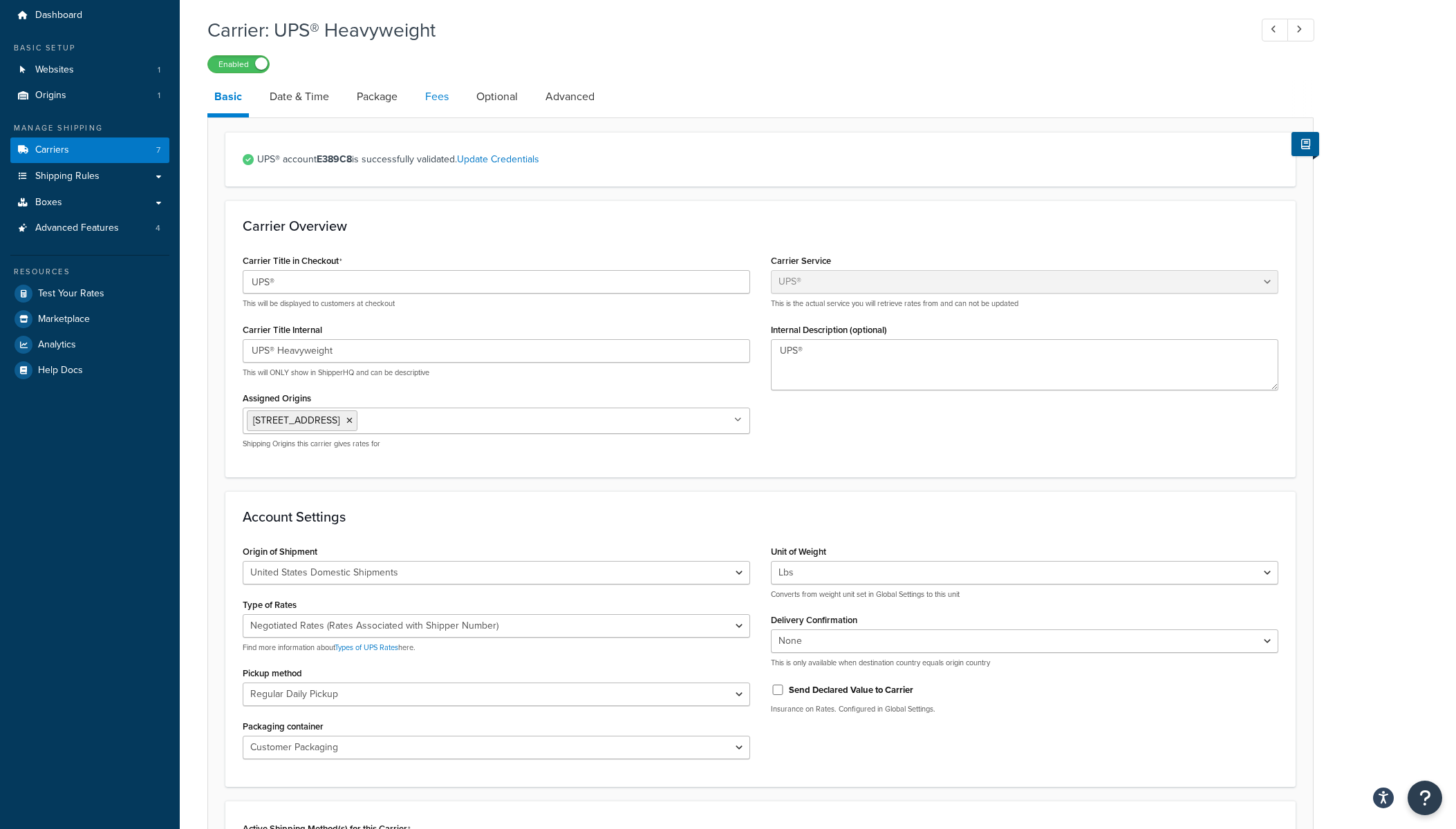
scroll to position [47, 0]
click at [447, 105] on link "Fees" at bounding box center [436, 96] width 37 height 33
select select "package"
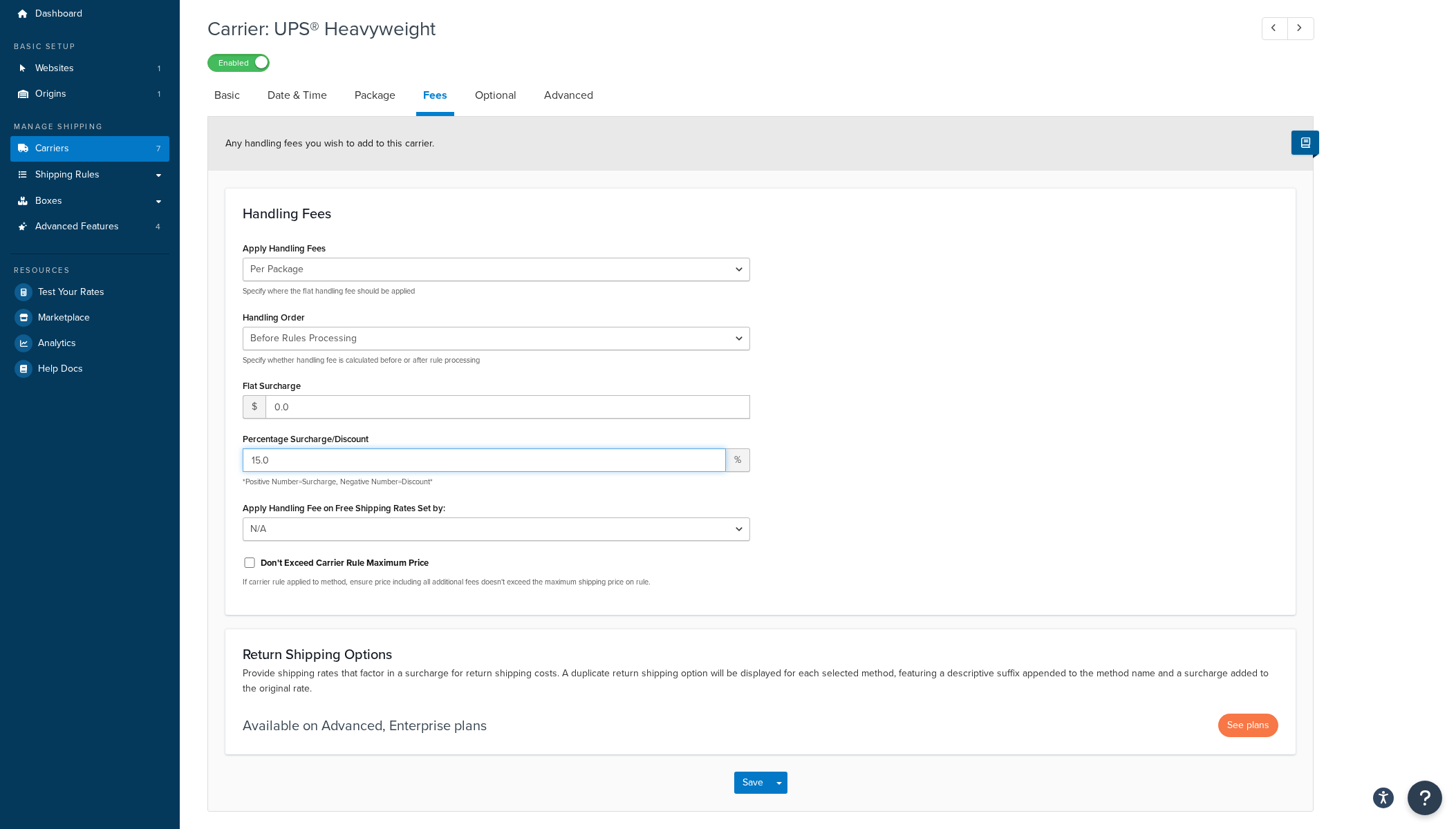
drag, startPoint x: 272, startPoint y: 468, endPoint x: 231, endPoint y: 460, distance: 41.8
click at [231, 460] on div "Handling Fees Apply Handling Fees Per Order Per Item Per Package Specify where …" at bounding box center [760, 401] width 1070 height 427
